Goal: Information Seeking & Learning: Understand process/instructions

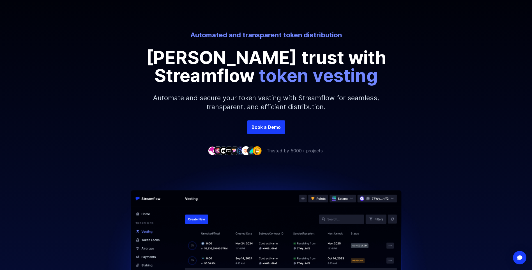
scroll to position [56, 0]
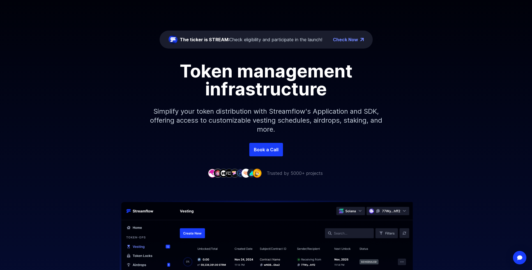
scroll to position [56, 0]
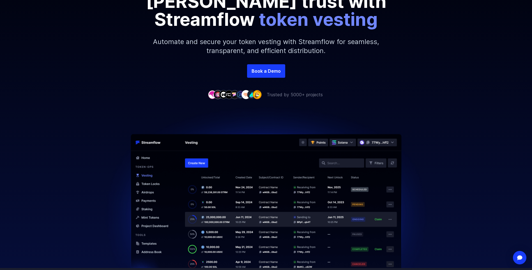
scroll to position [112, 0]
